Goal: Information Seeking & Learning: Learn about a topic

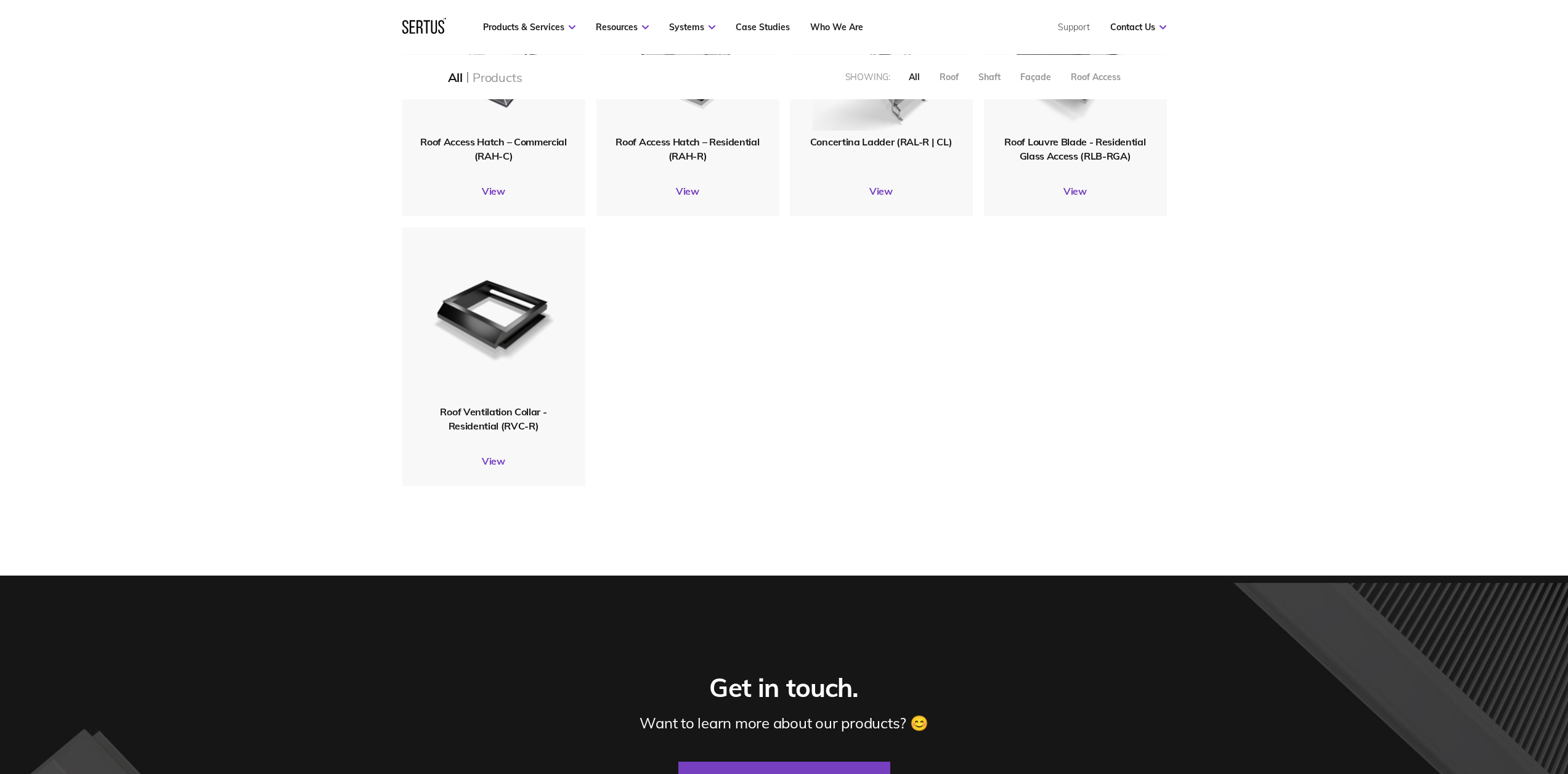
scroll to position [928, 0]
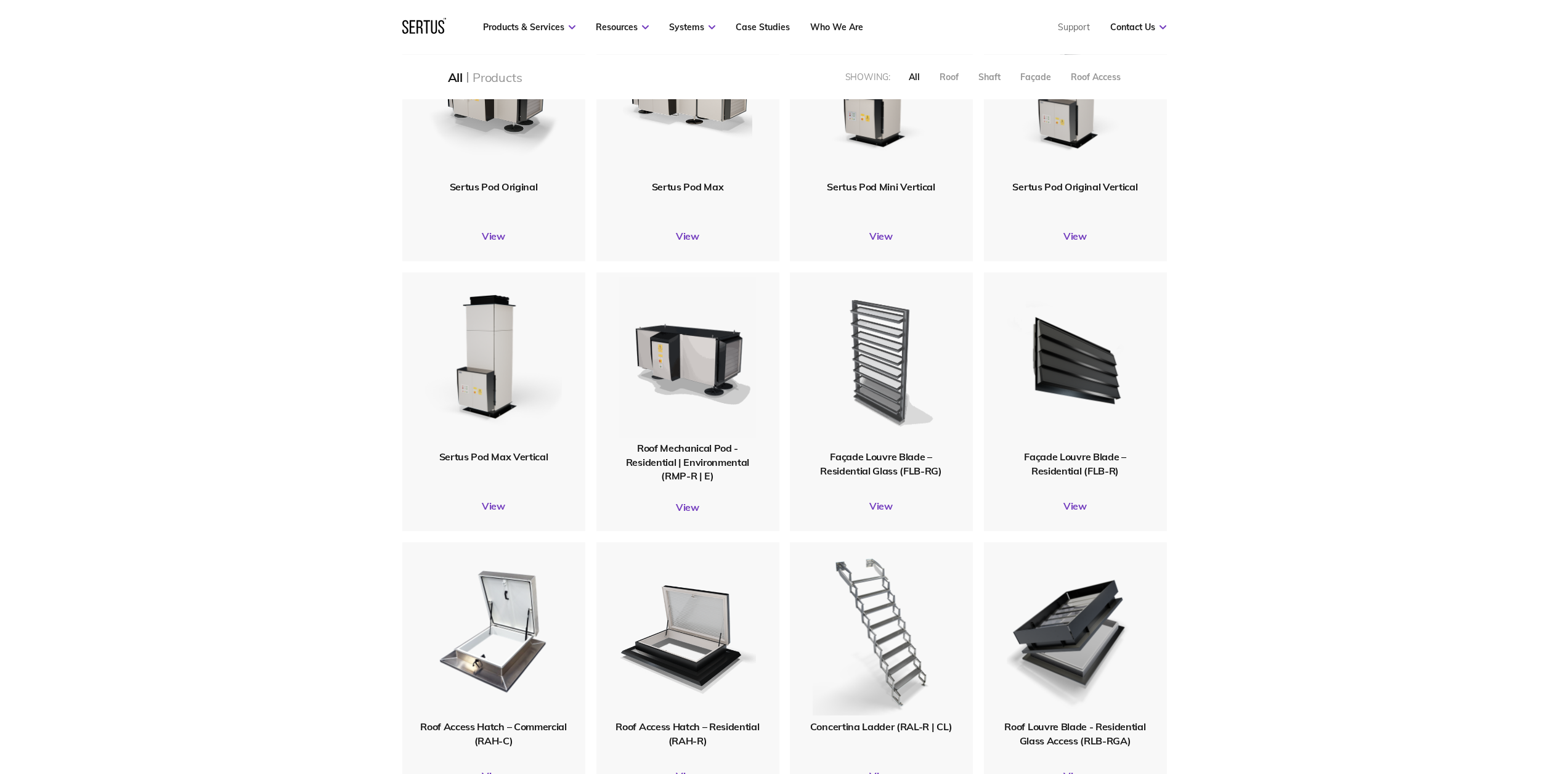
click at [867, 317] on img at bounding box center [880, 361] width 148 height 181
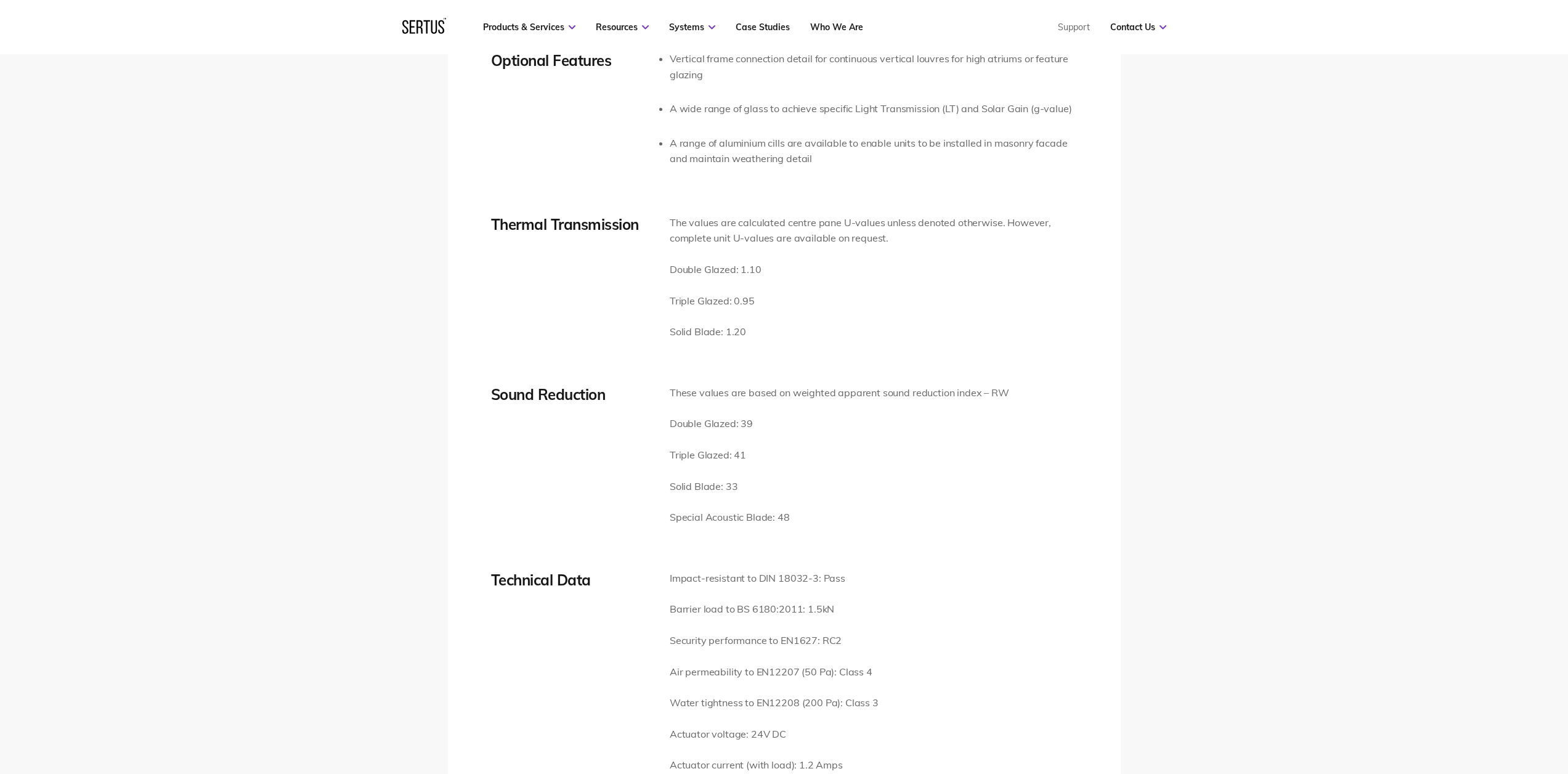
scroll to position [2635, 0]
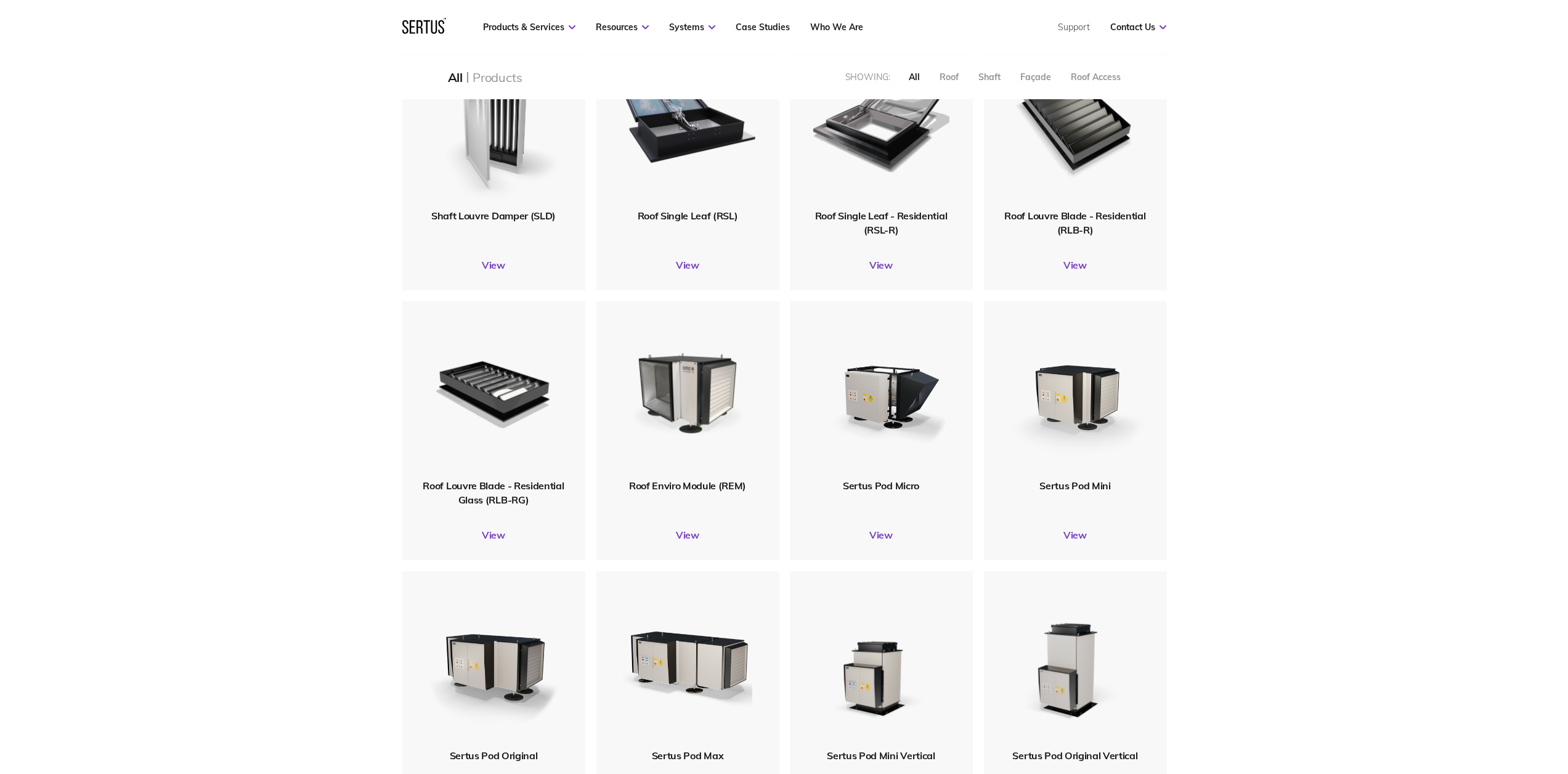
scroll to position [1628, 783]
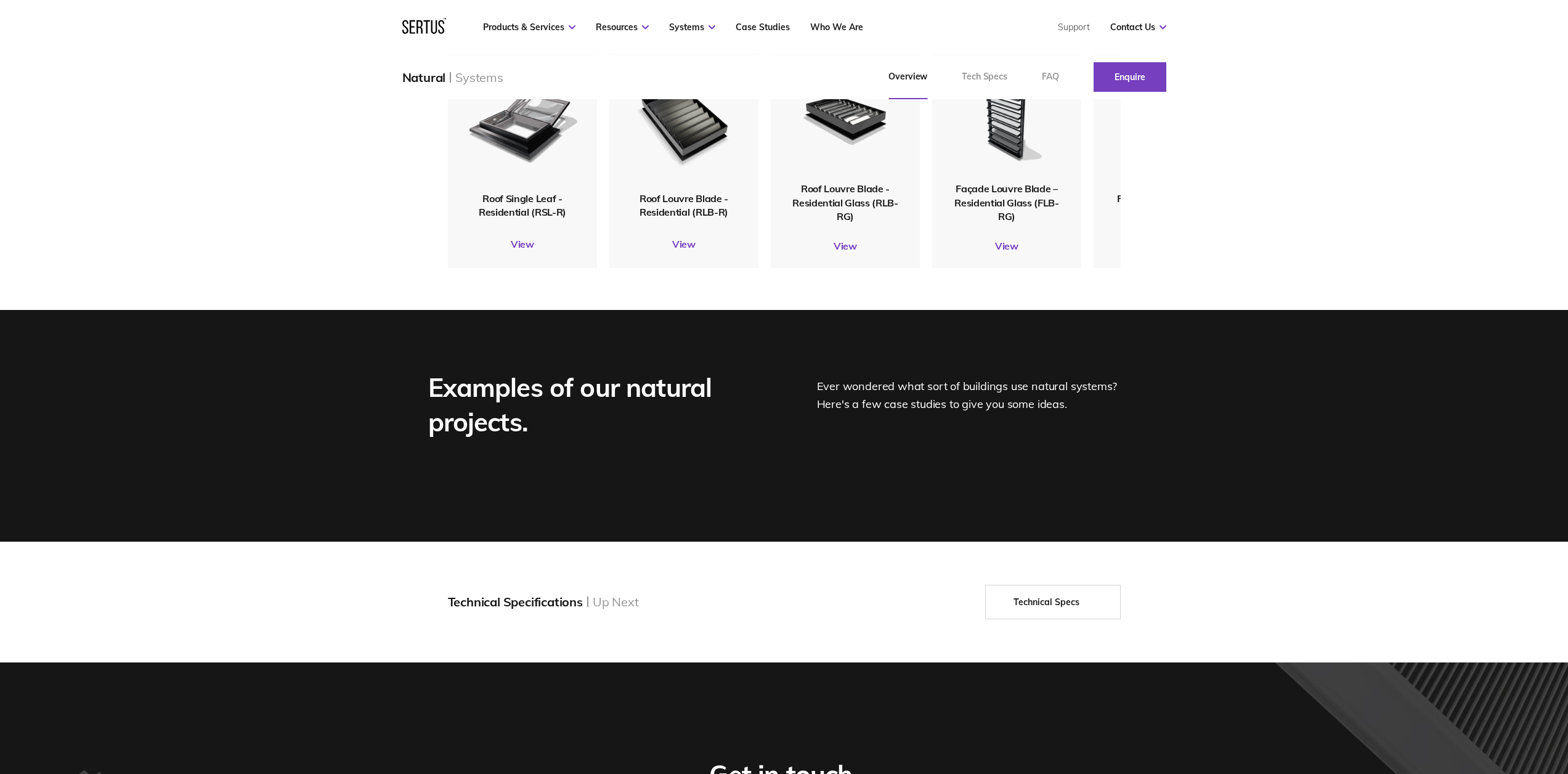
scroll to position [1405, 0]
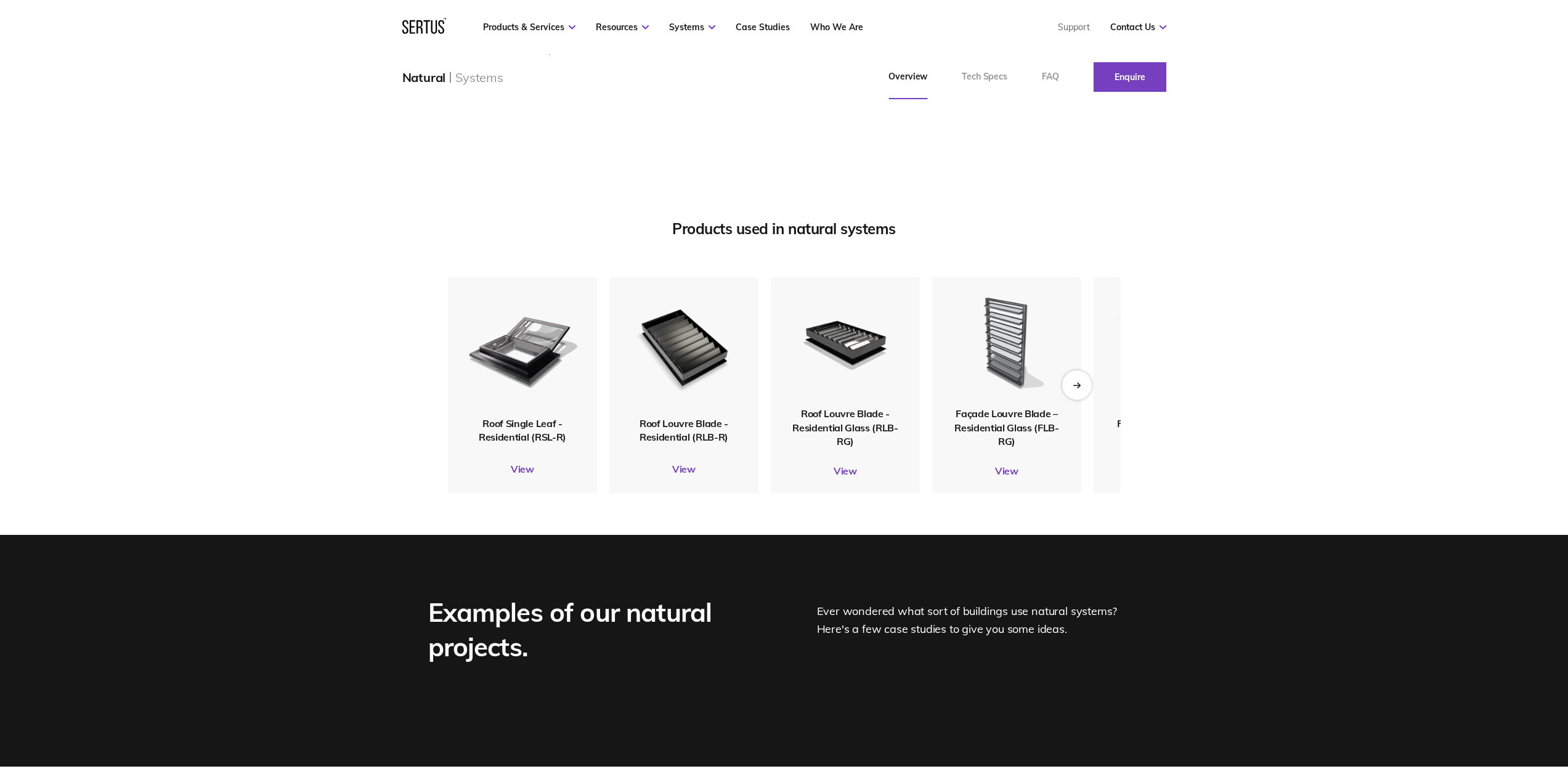
click at [1006, 408] on img at bounding box center [1007, 342] width 119 height 131
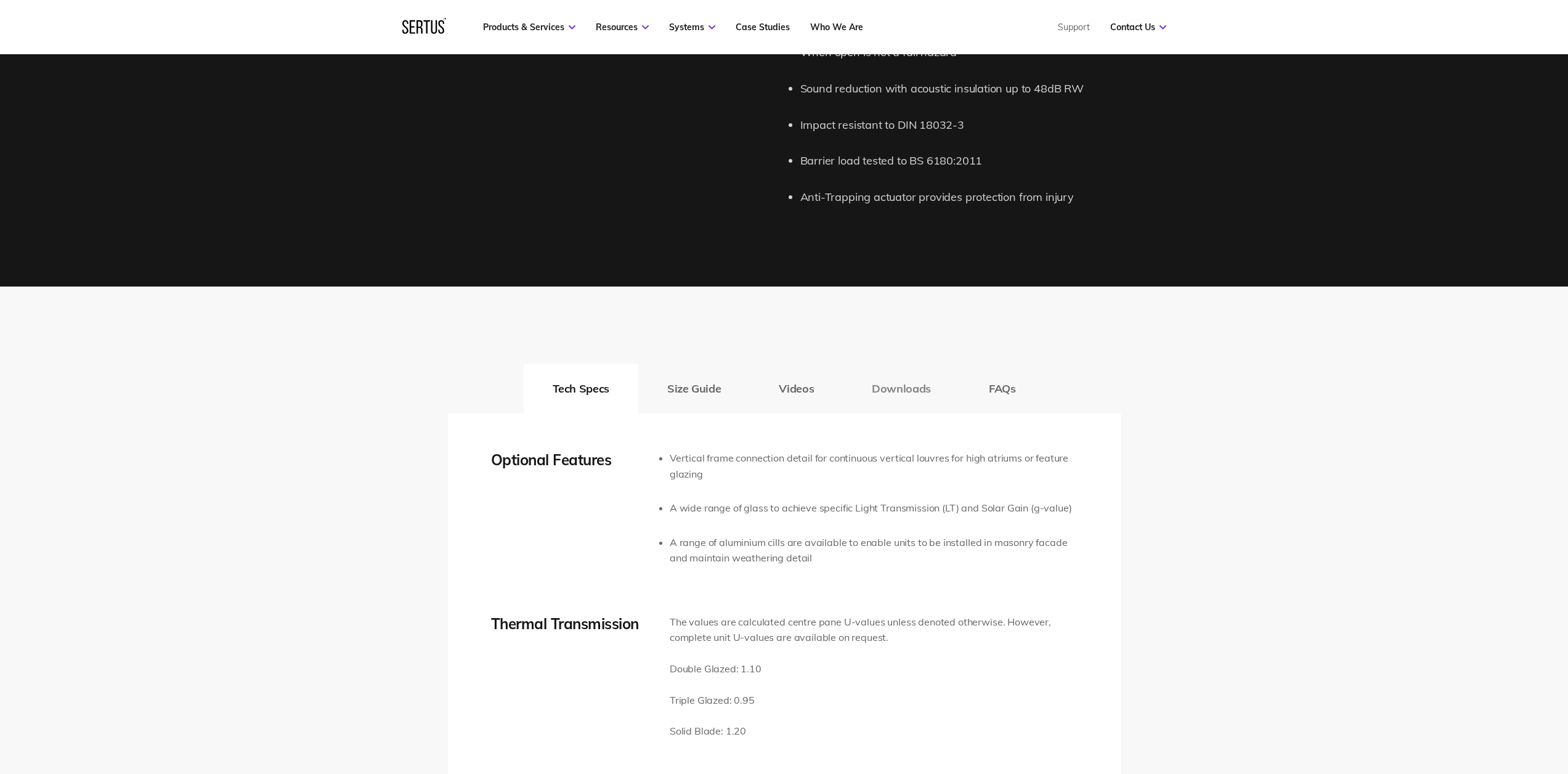
scroll to position [1756, 0]
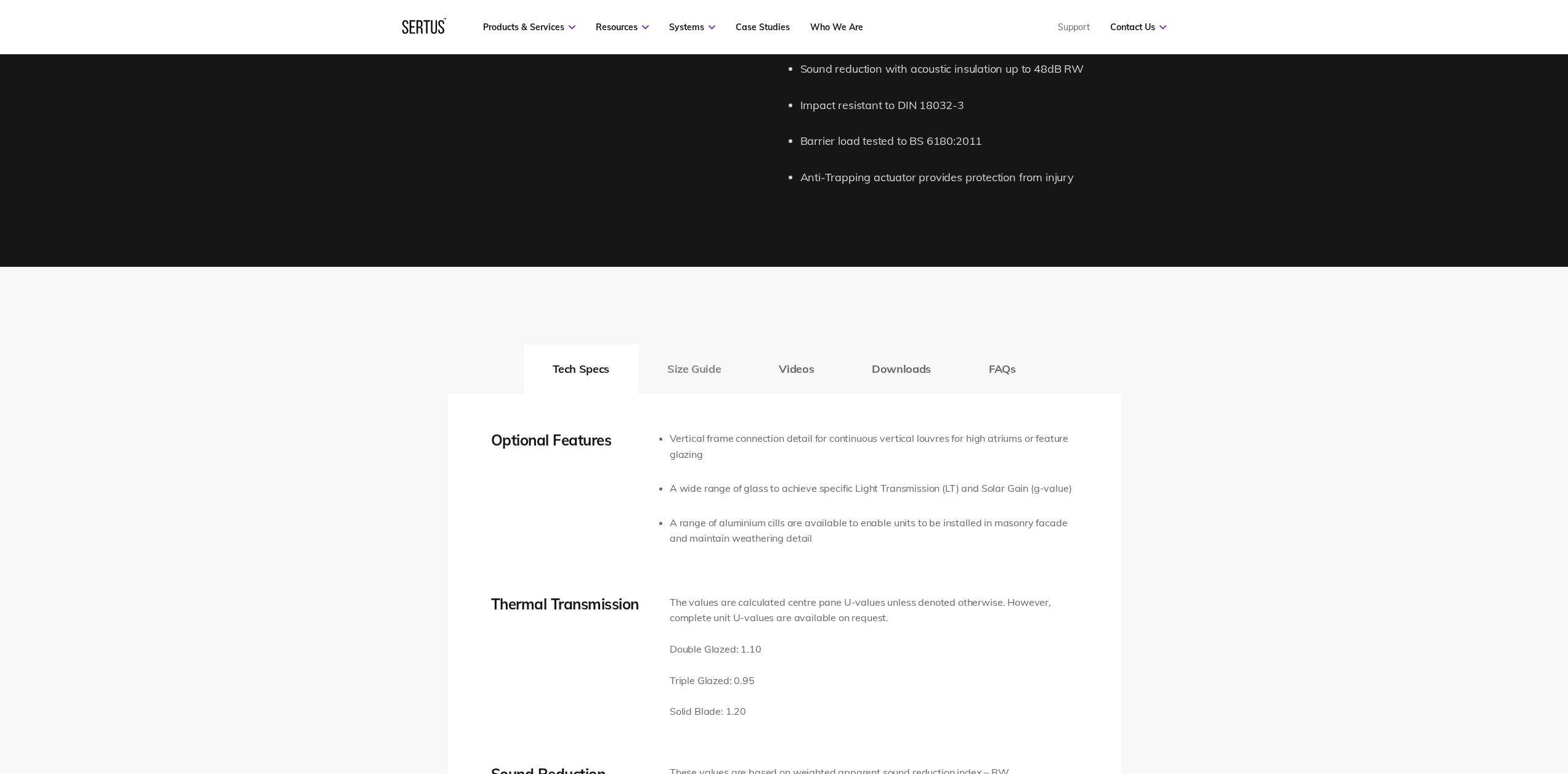
click at [703, 348] on button "Size Guide" at bounding box center [695, 369] width 112 height 50
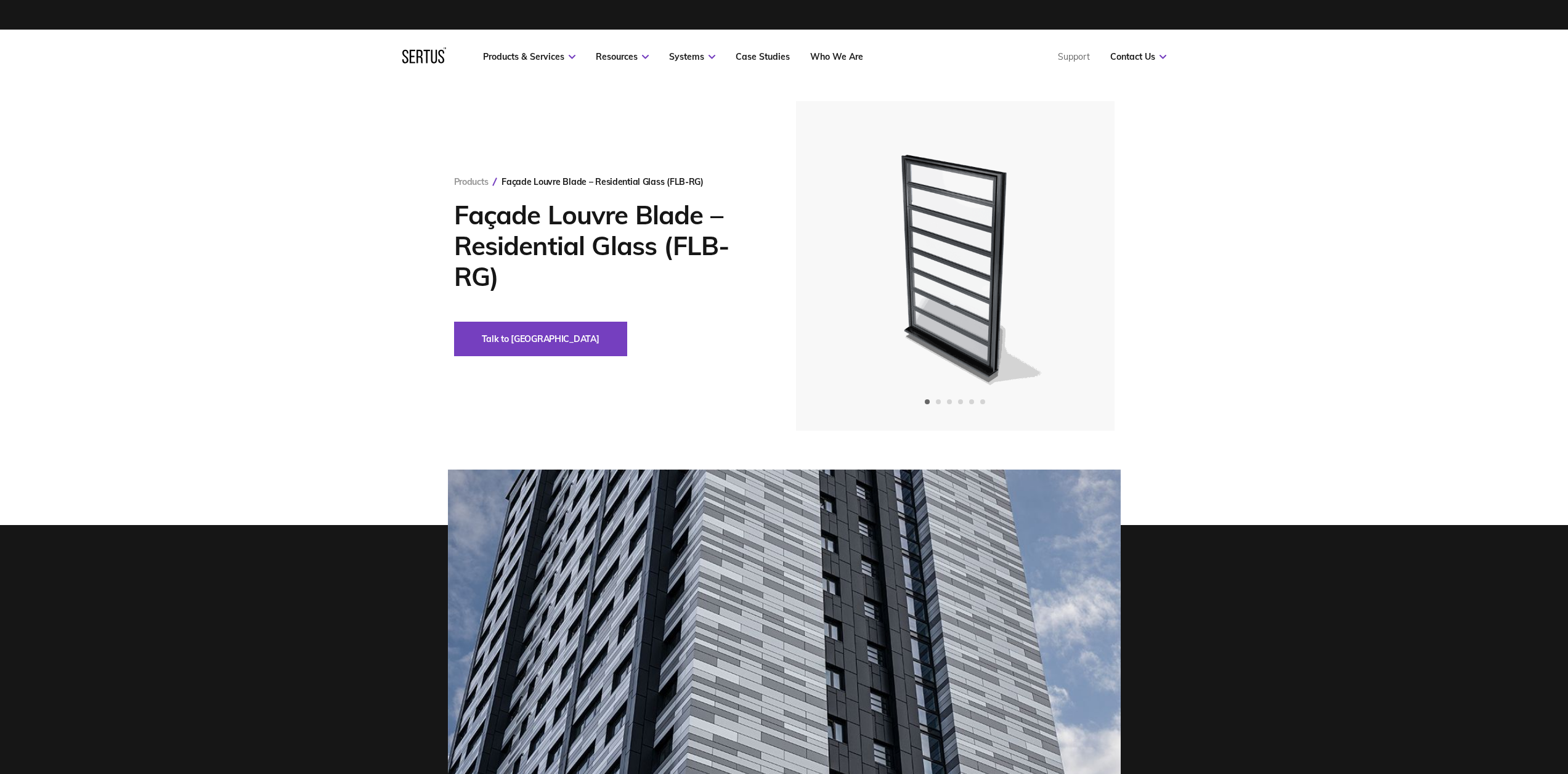
scroll to position [3, 0]
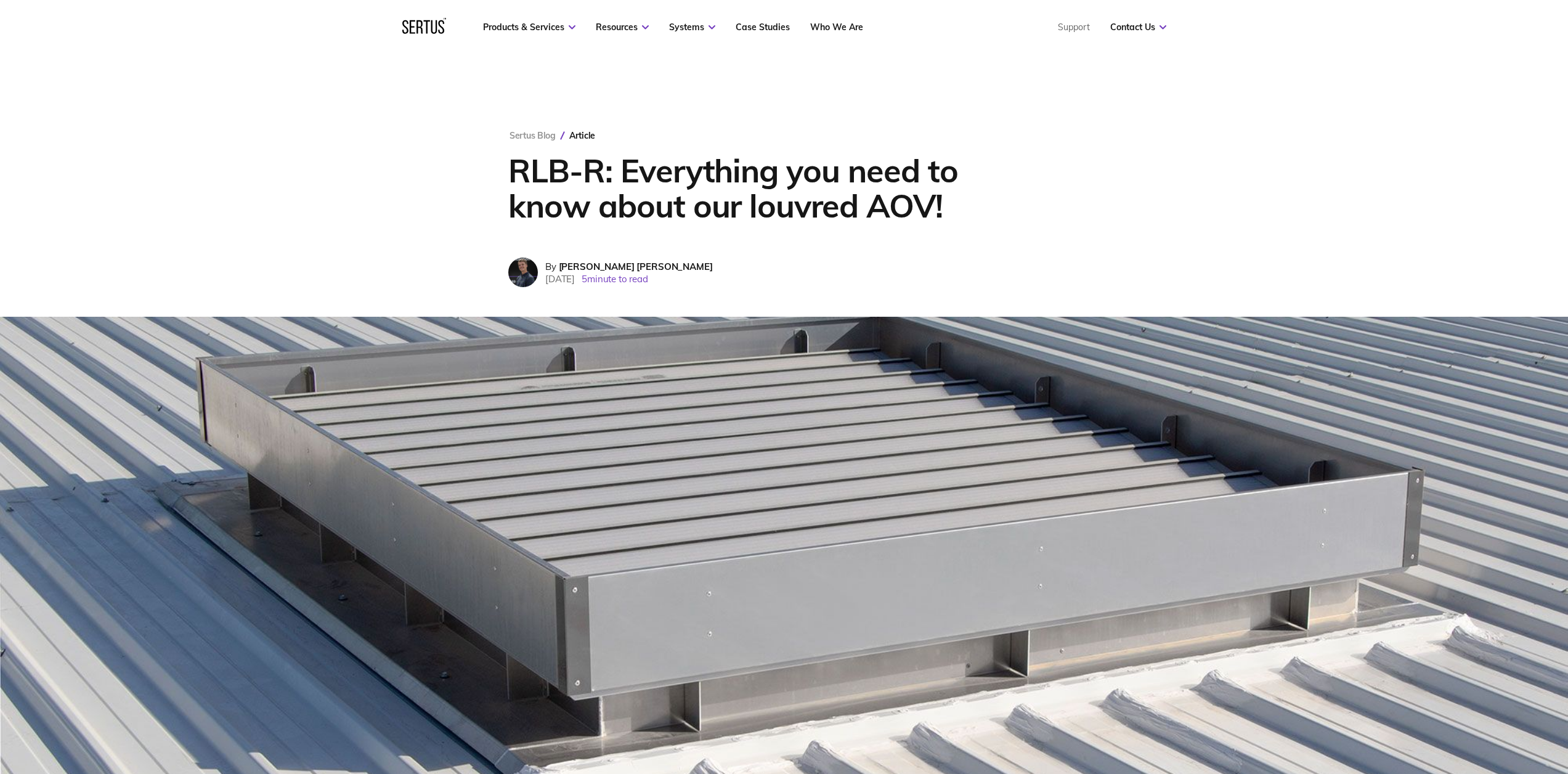
scroll to position [347, 0]
